Goal: Information Seeking & Learning: Learn about a topic

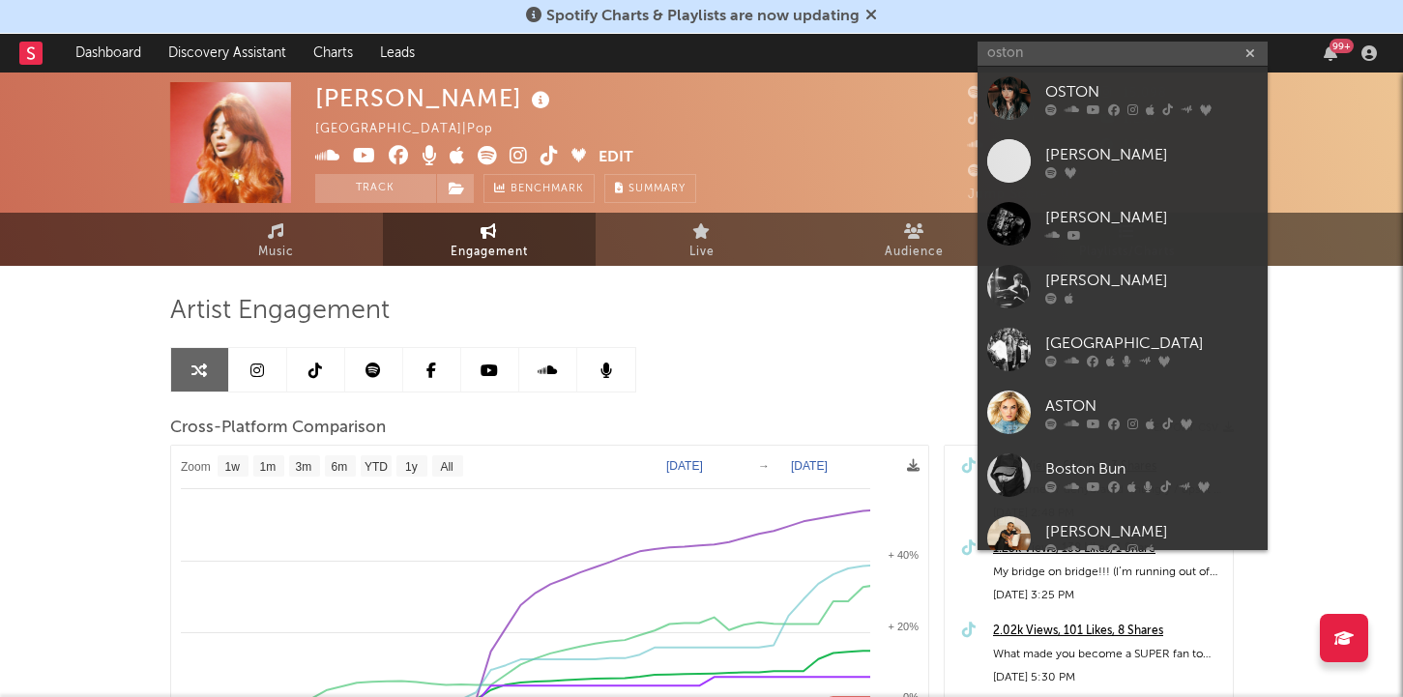
select select "1w"
drag, startPoint x: 1023, startPoint y: 47, endPoint x: 947, endPoint y: 46, distance: 75.4
click at [947, 46] on nav "Dashboard Discovery Assistant Charts Leads oston 99 +" at bounding box center [701, 53] width 1403 height 39
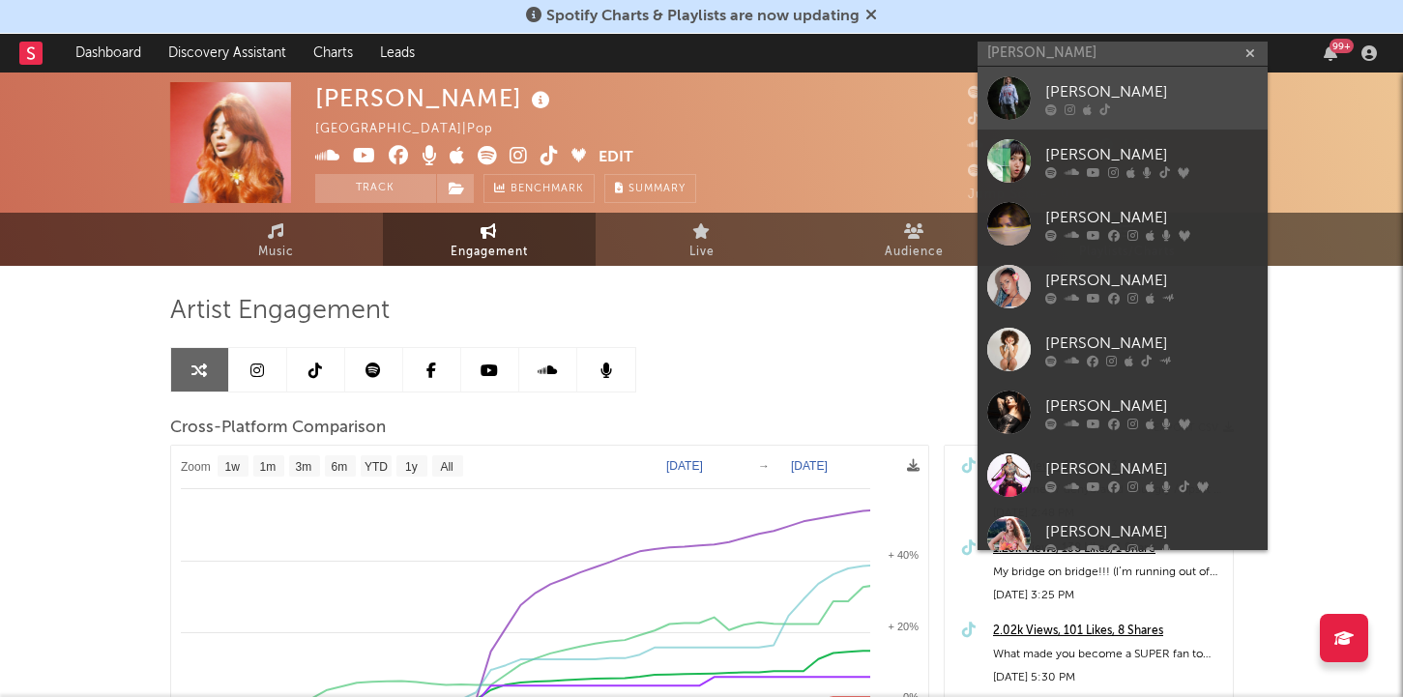
type input "[PERSON_NAME]"
click at [1026, 94] on div at bounding box center [1009, 98] width 44 height 44
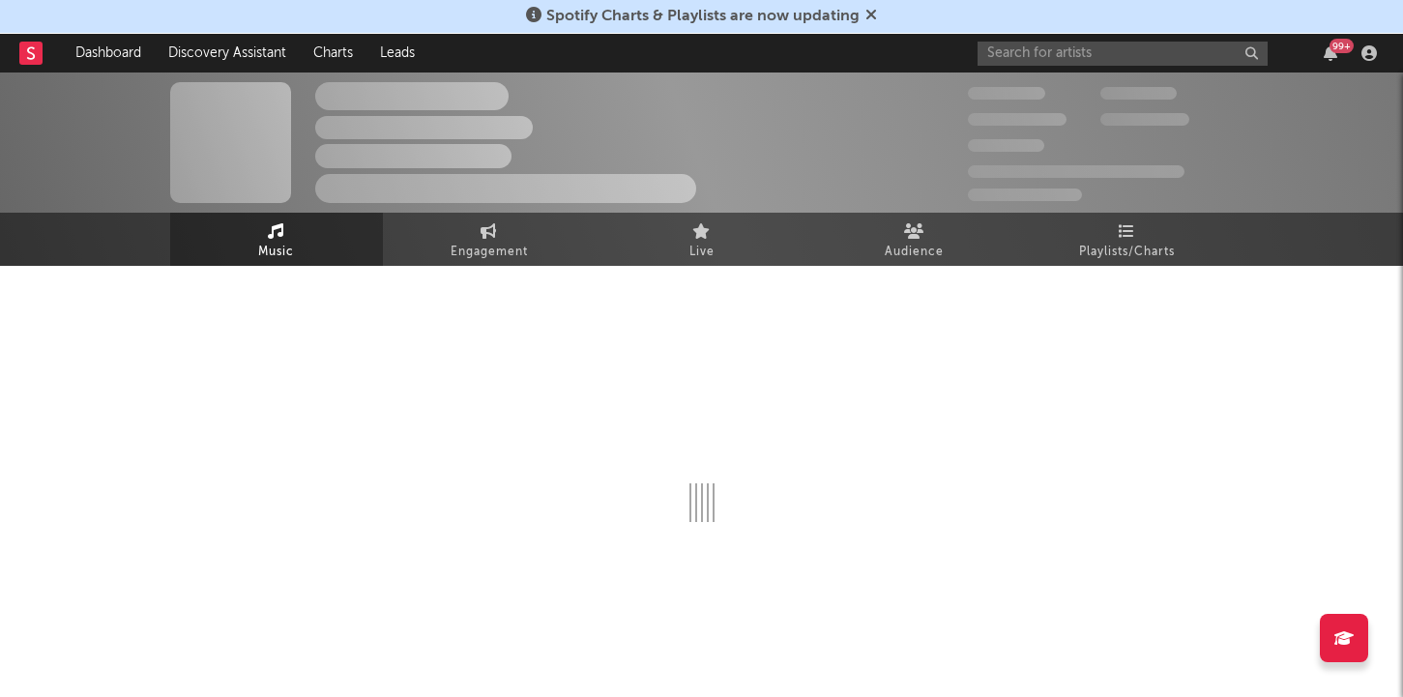
select select "1w"
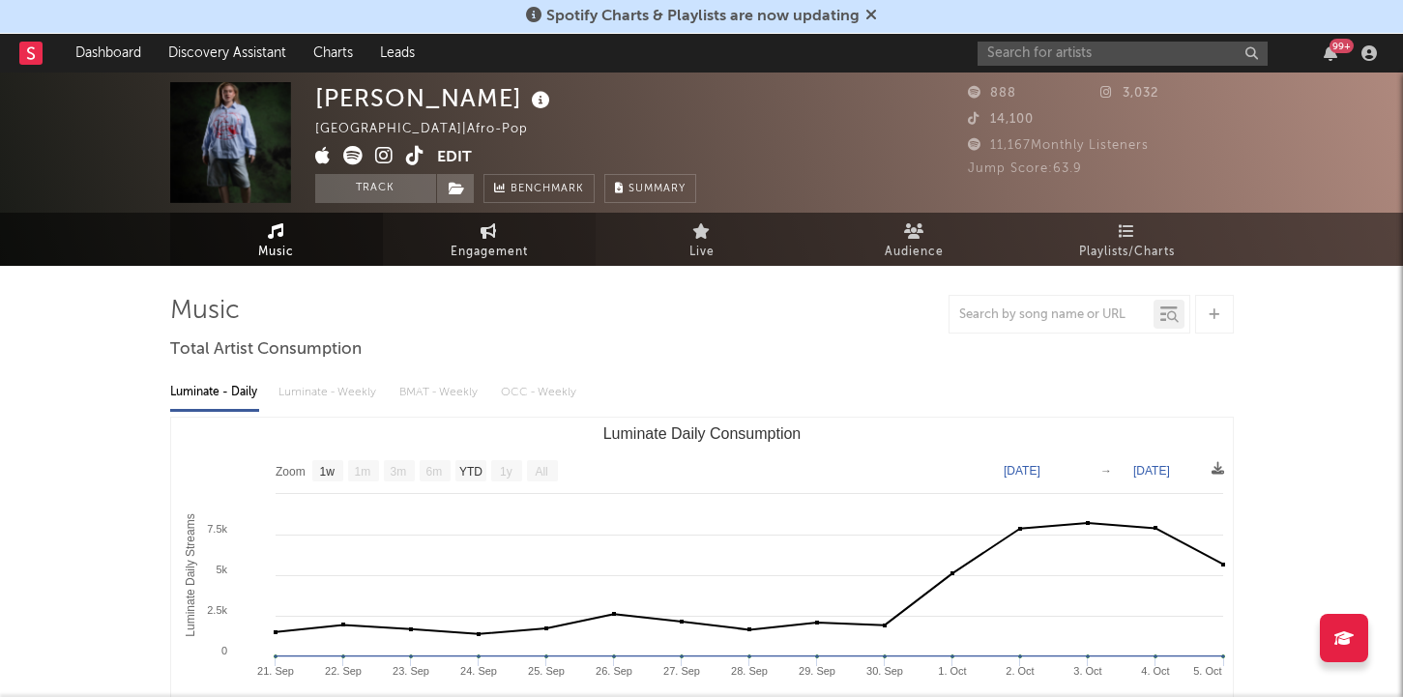
click at [474, 237] on link "Engagement" at bounding box center [489, 239] width 213 height 53
select select "1w"
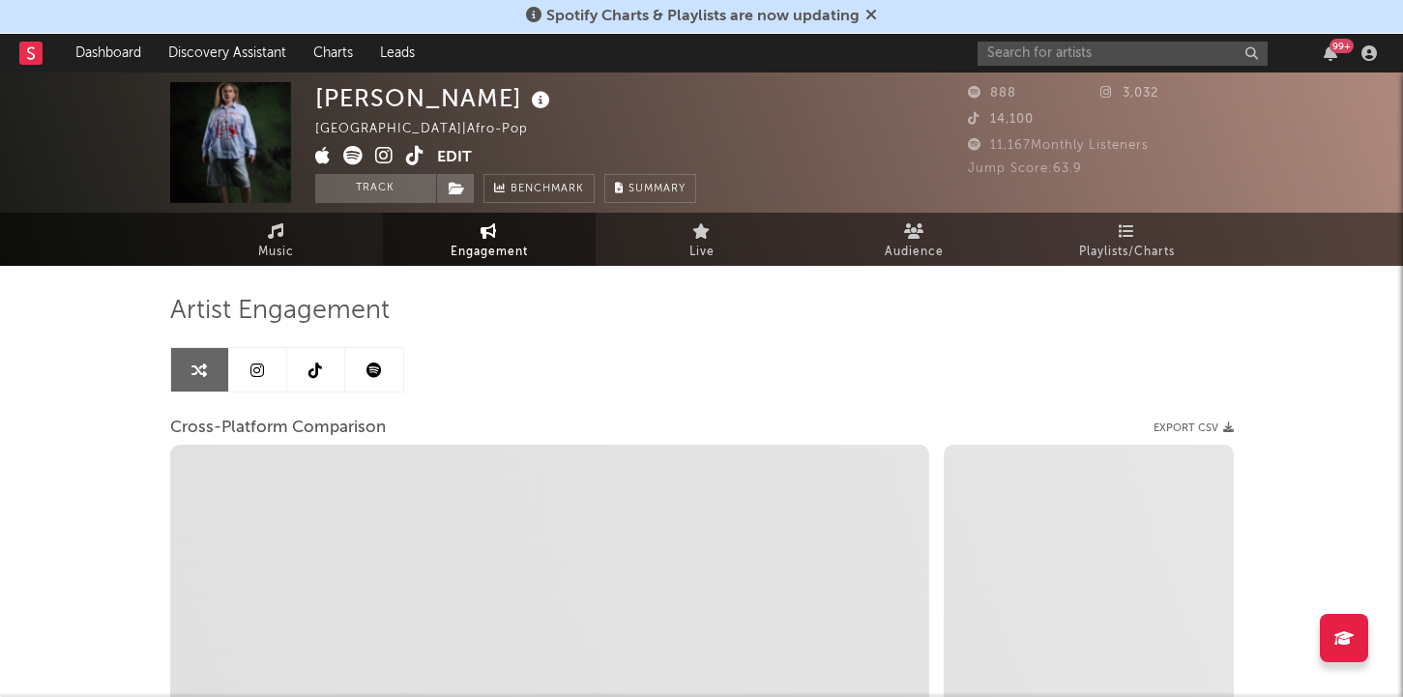
select select "1m"
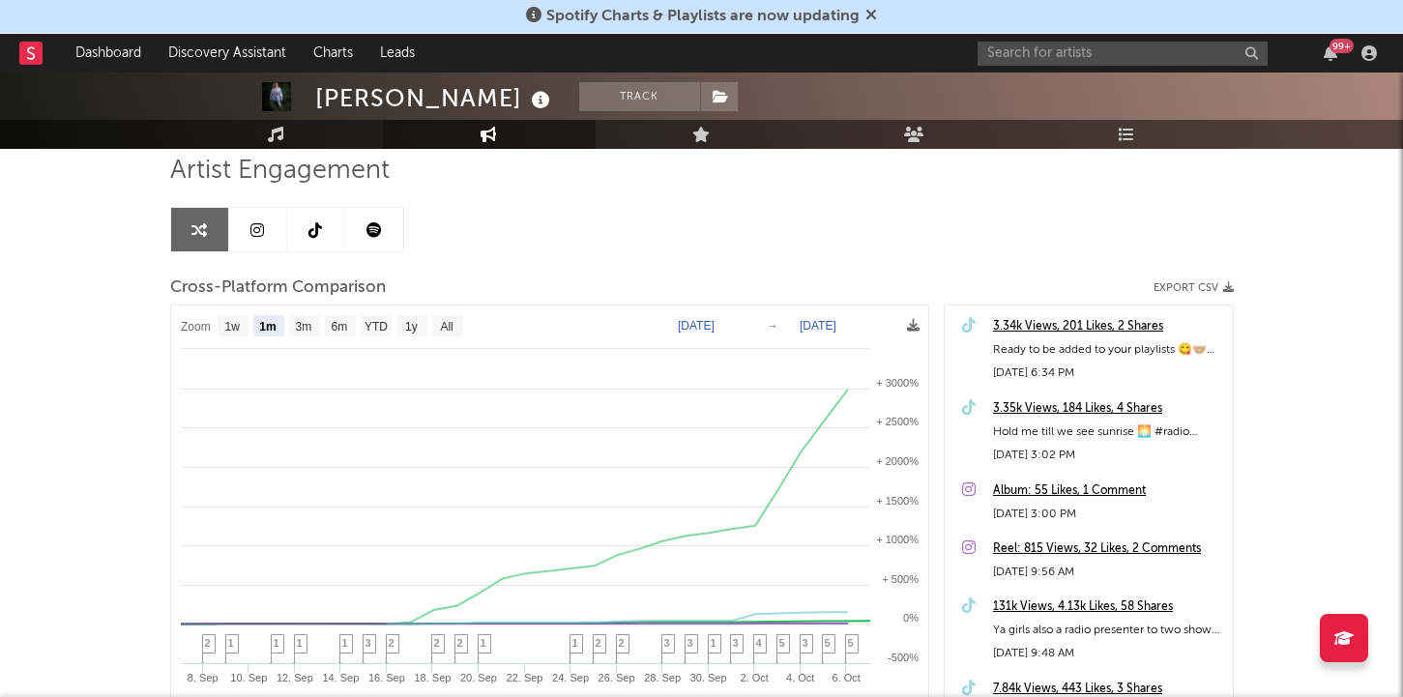
scroll to position [159, 0]
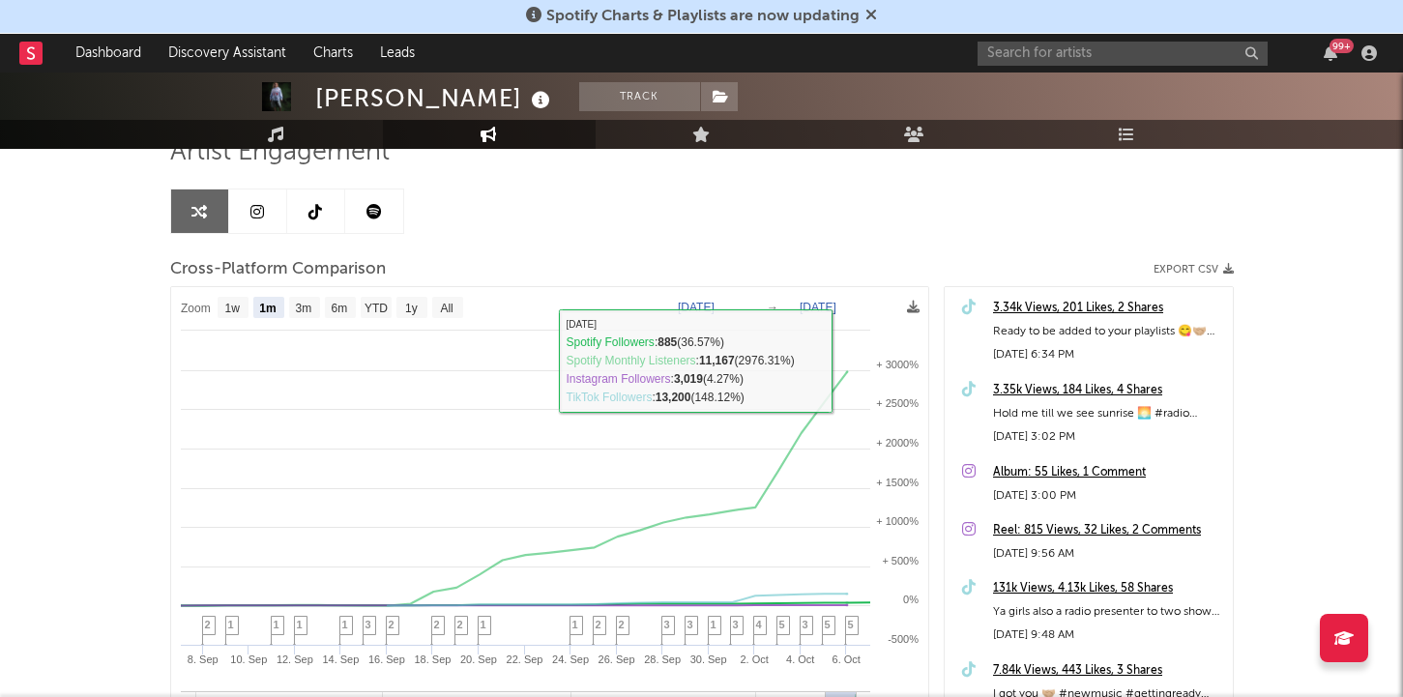
click at [823, 178] on div "Artist Engagement Cross-Platform Comparison Export CSV Zoom 1w 1m 3m 6m YTD 1y …" at bounding box center [701, 464] width 1063 height 657
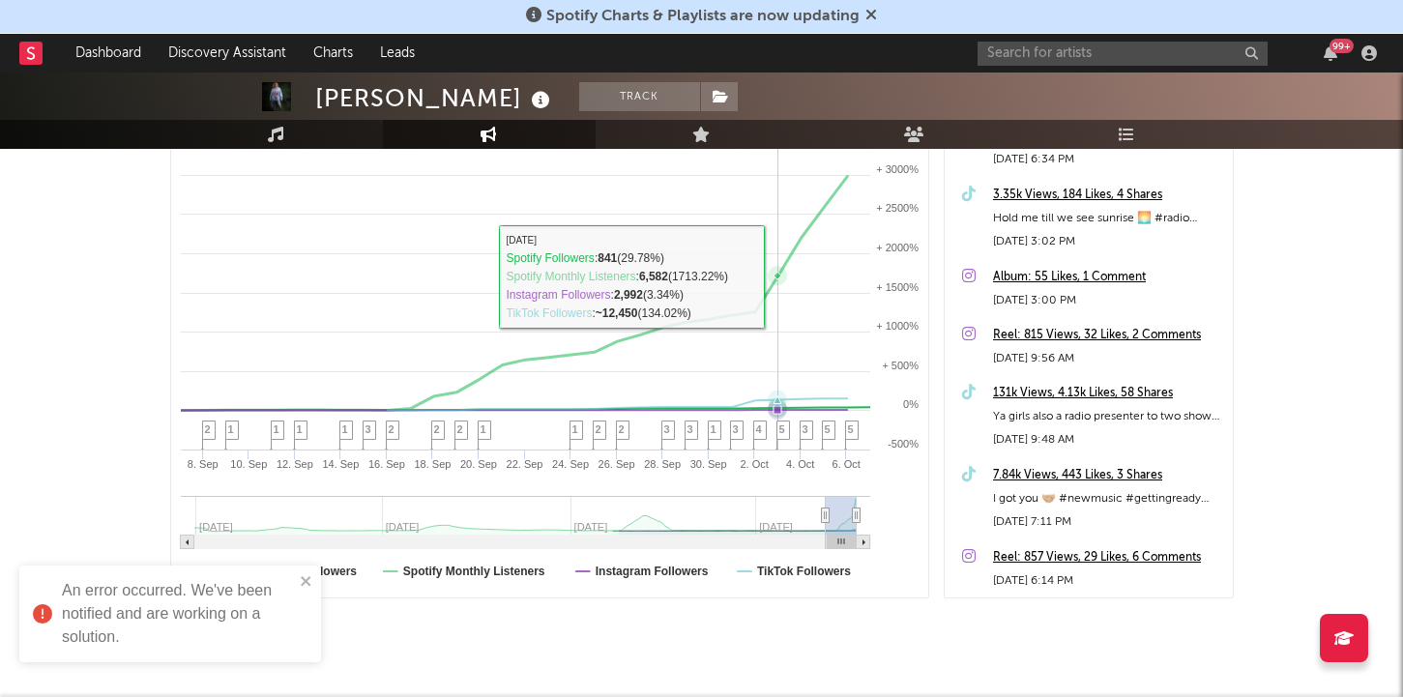
scroll to position [331, 0]
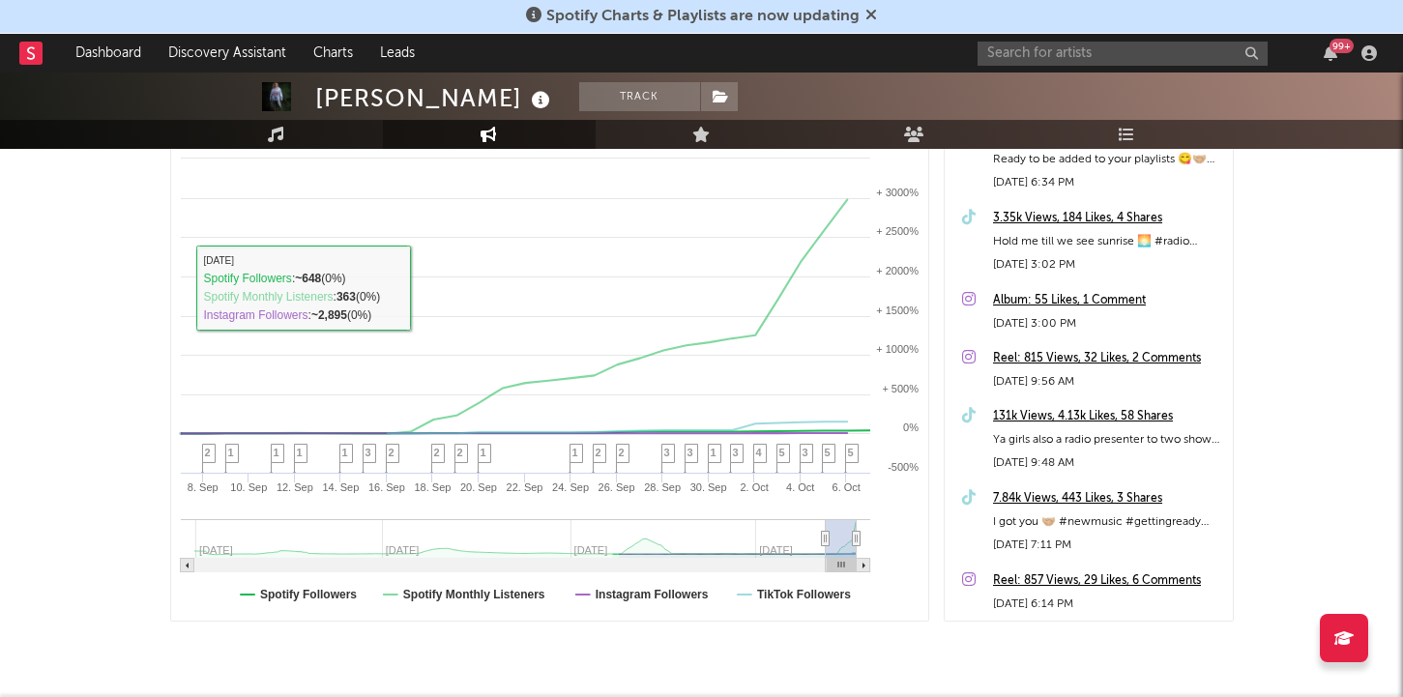
click at [107, 231] on div "[PERSON_NAME] Track [GEOGRAPHIC_DATA] | Afro-Pop Edit Track Benchmark Summary 8…" at bounding box center [701, 249] width 1403 height 1015
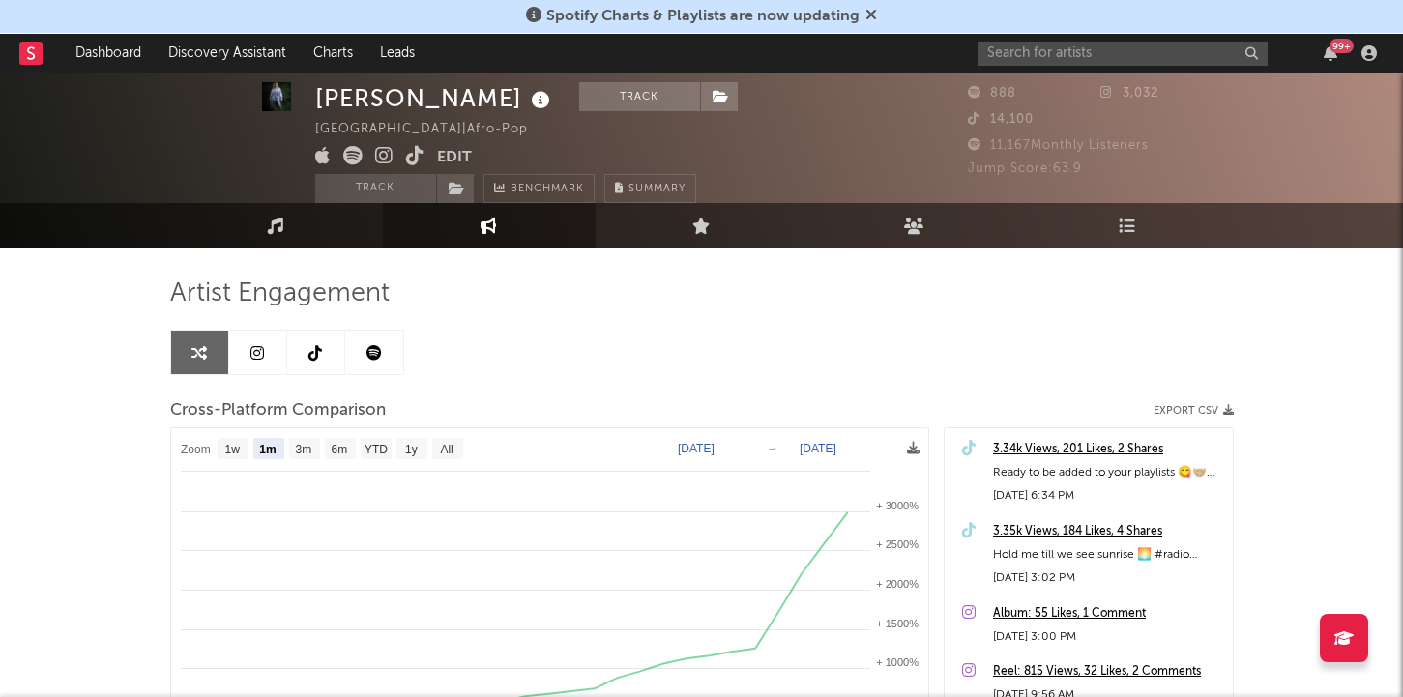
scroll to position [0, 0]
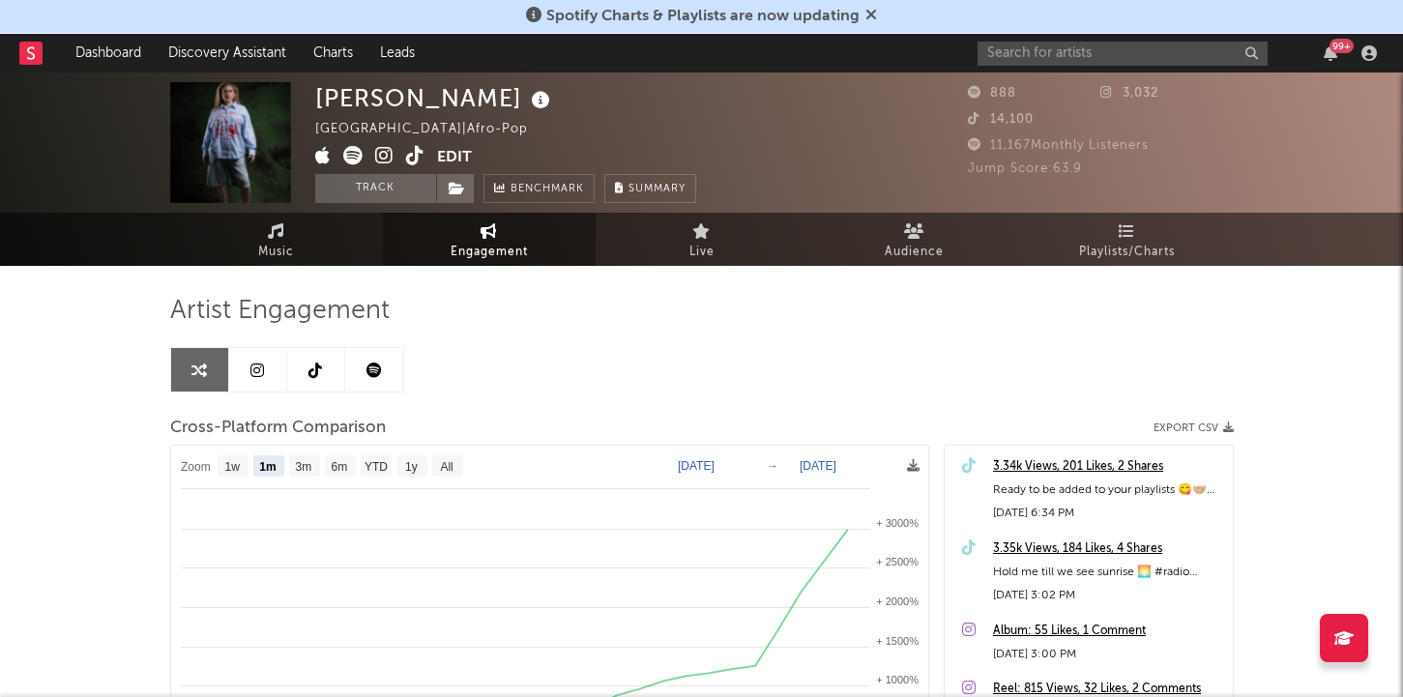
click at [514, 244] on span "Engagement" at bounding box center [488, 252] width 77 height 23
click at [333, 236] on link "Music" at bounding box center [276, 239] width 213 height 53
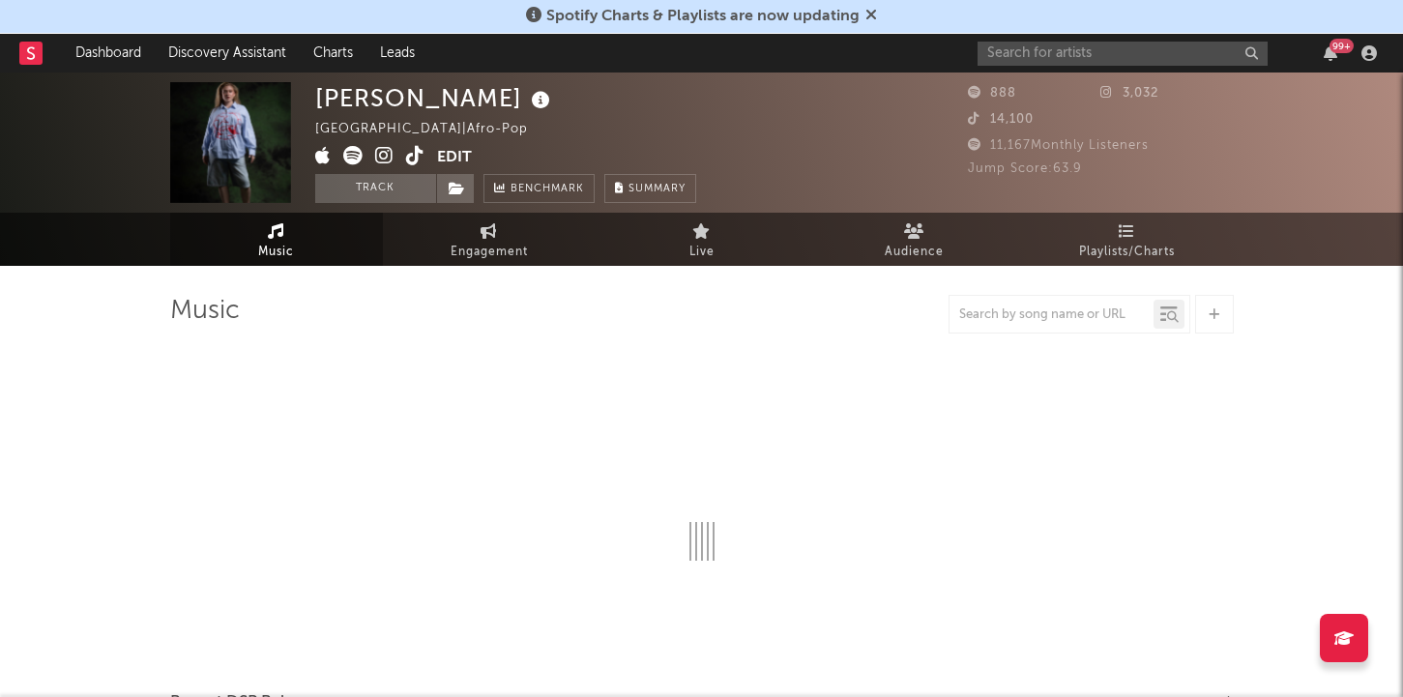
select select "1w"
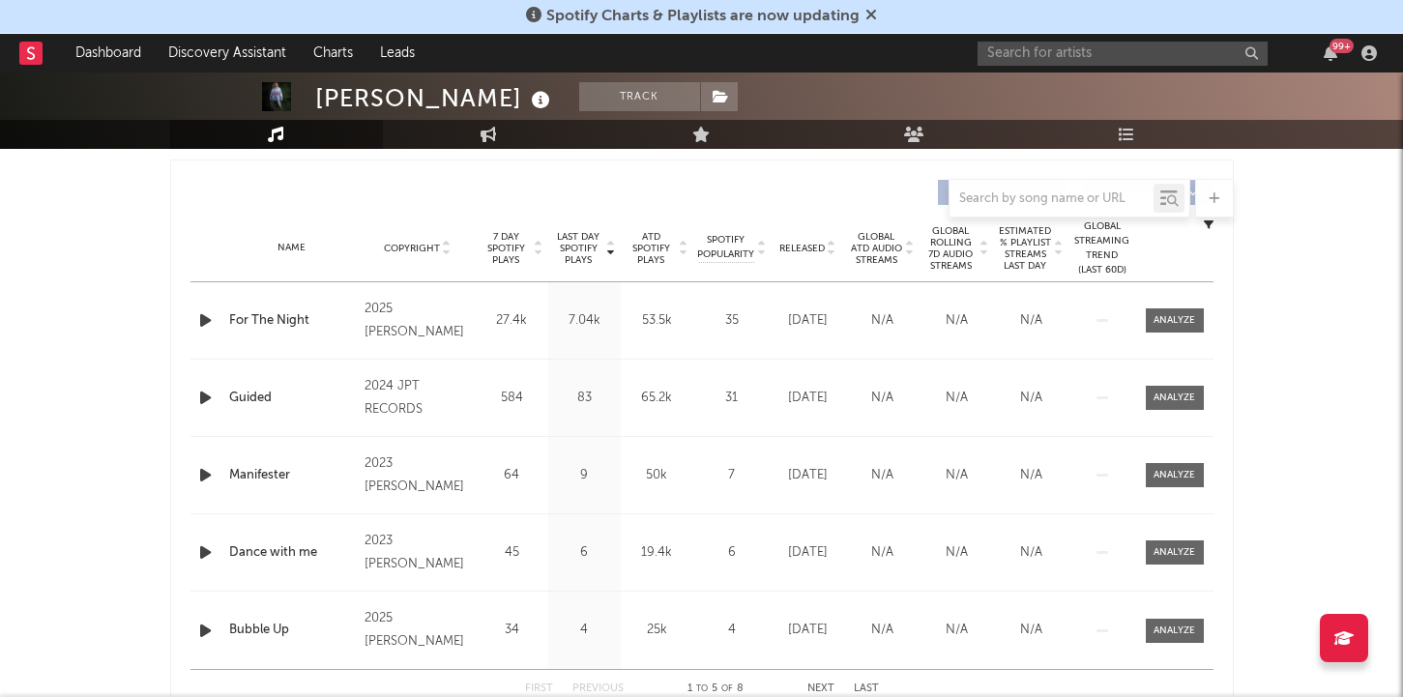
scroll to position [712, 0]
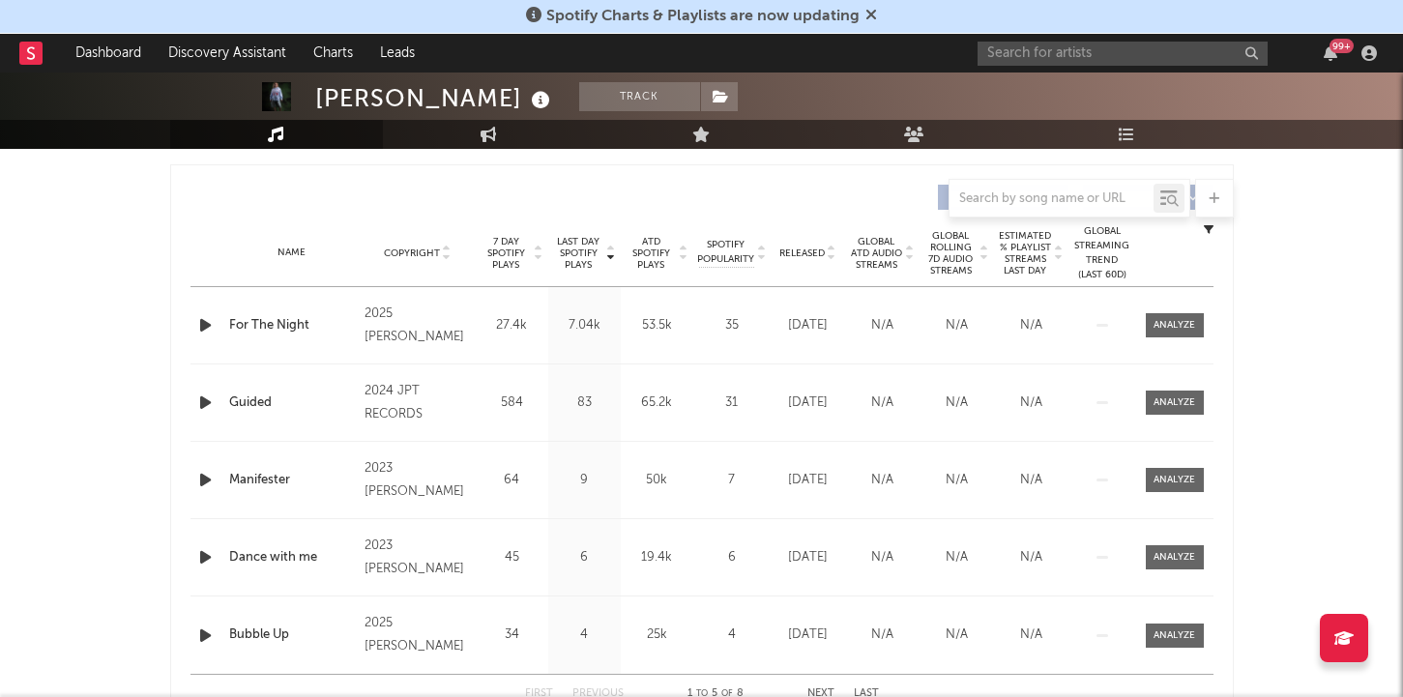
click at [1314, 350] on div "[PERSON_NAME] Track [GEOGRAPHIC_DATA] | Afro-Pop Edit Track Benchmark Summary 8…" at bounding box center [701, 444] width 1403 height 2168
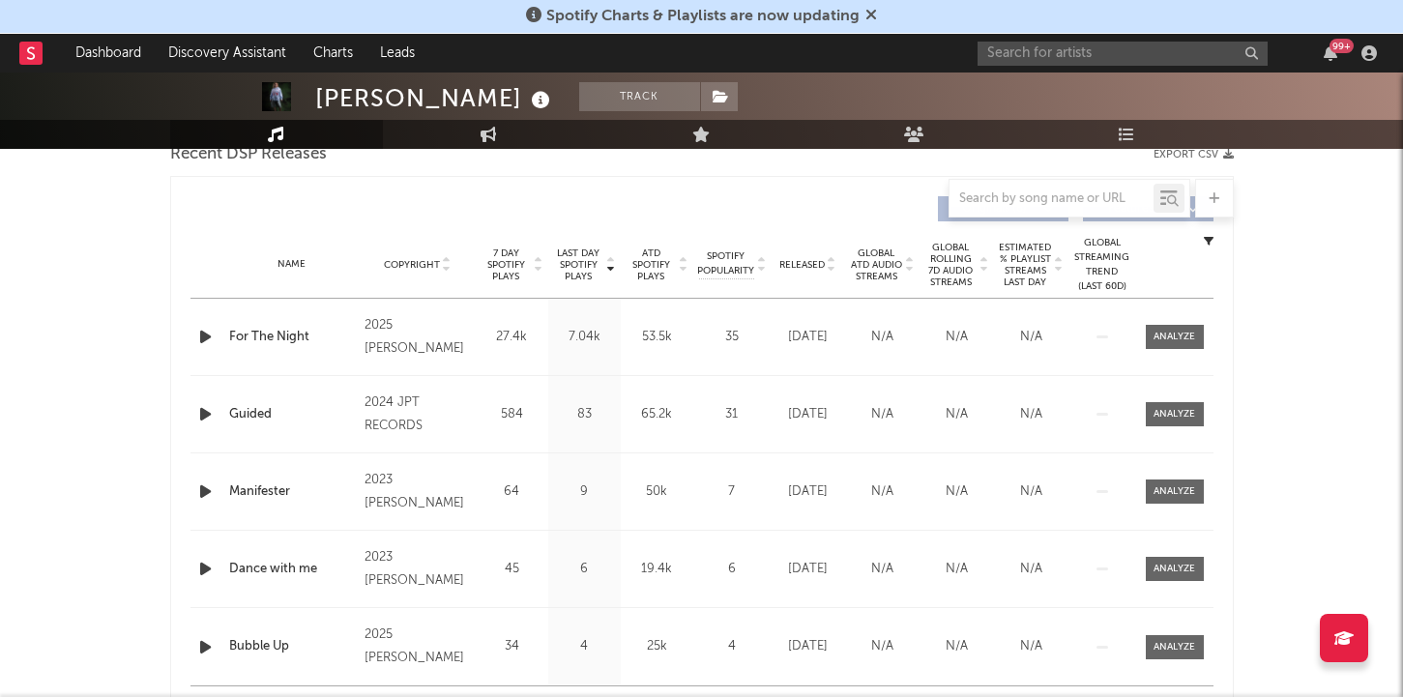
scroll to position [698, 0]
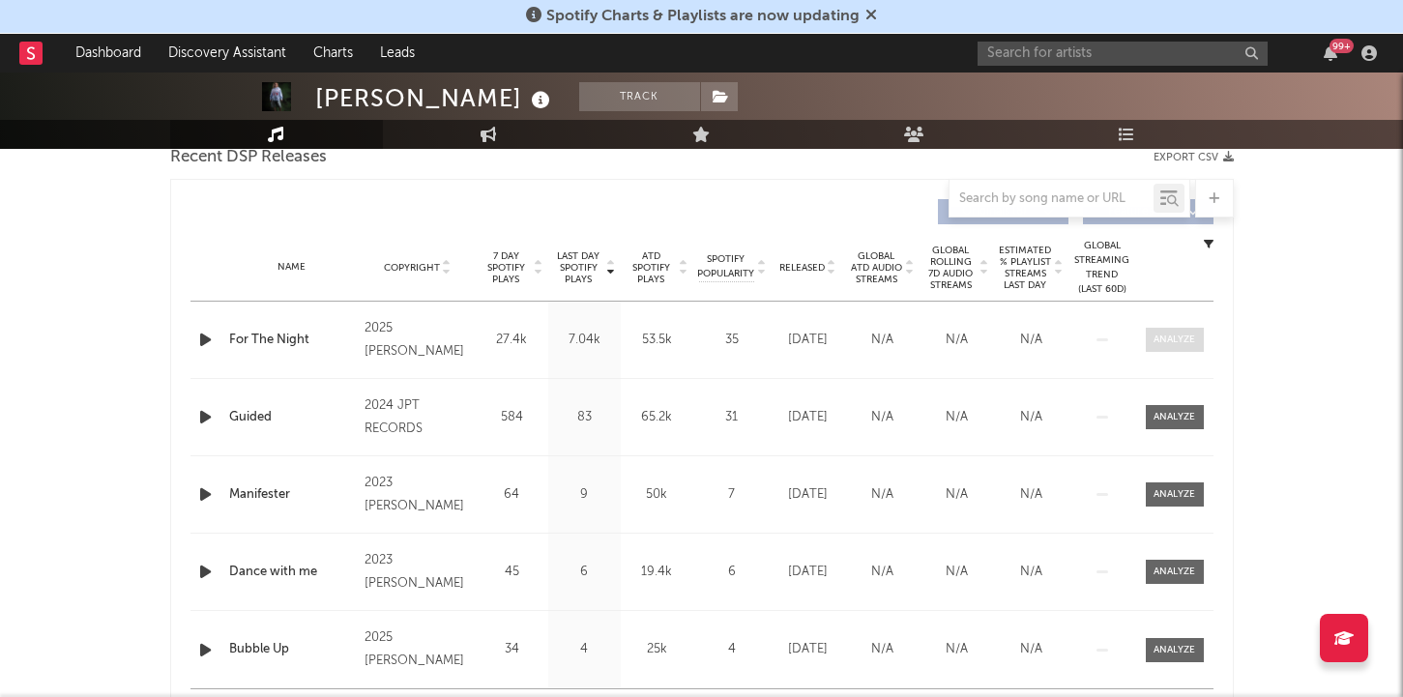
click at [1184, 337] on div at bounding box center [1174, 340] width 42 height 15
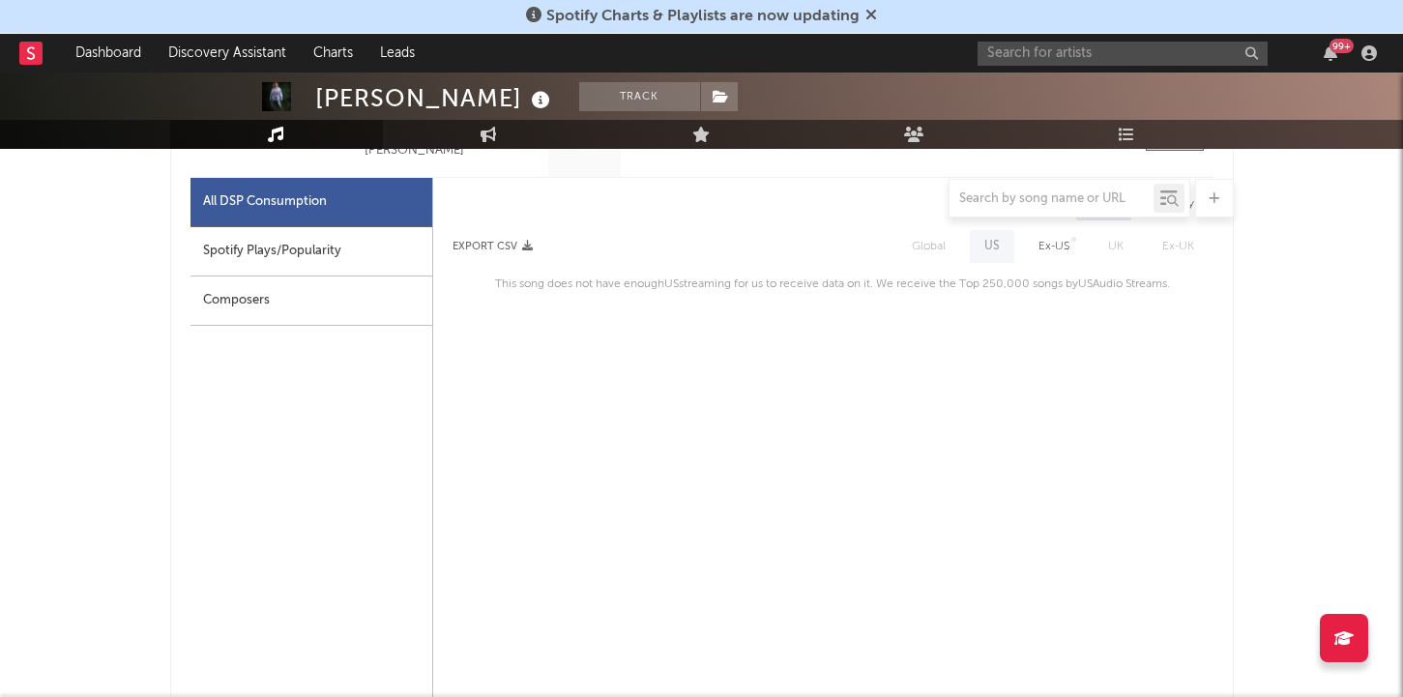
scroll to position [824, 0]
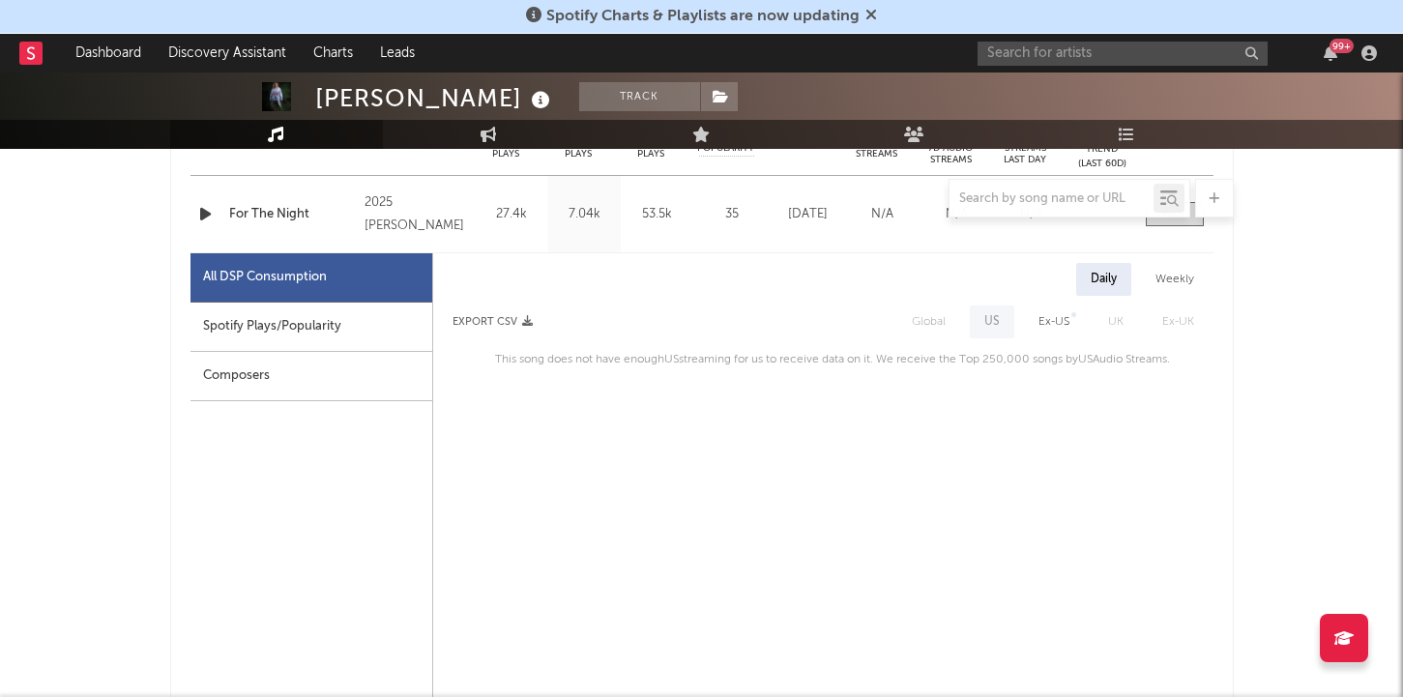
click at [336, 323] on div "Spotify Plays/Popularity" at bounding box center [311, 327] width 242 height 49
select select "1w"
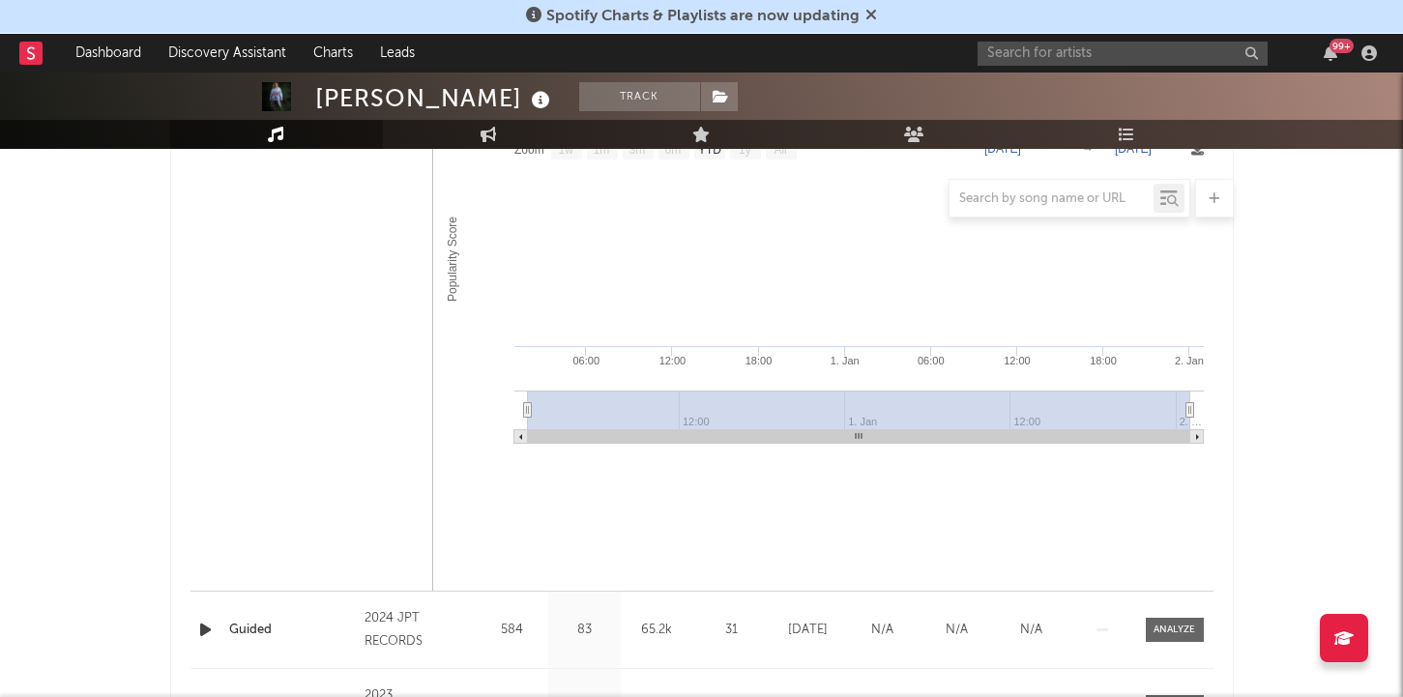
scroll to position [1319, 0]
